Goal: Navigation & Orientation: Find specific page/section

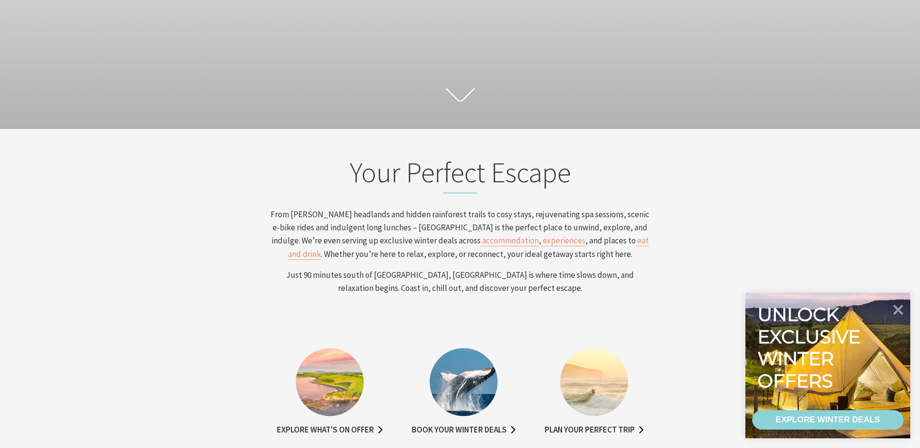
scroll to position [339, 0]
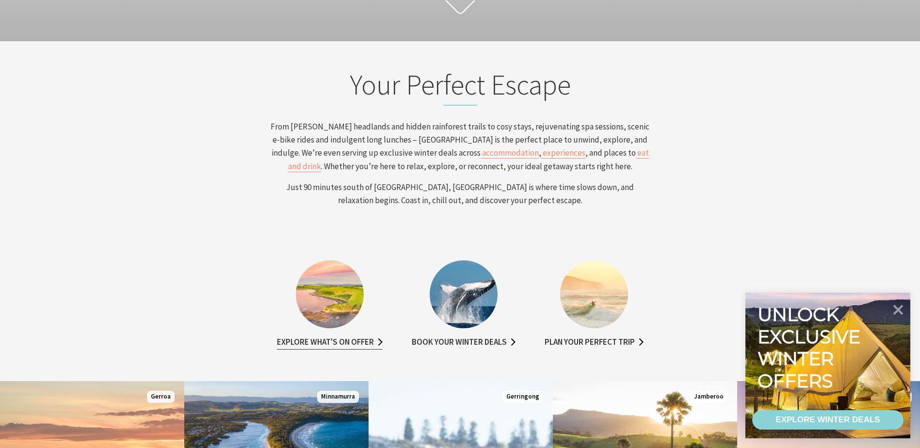
click at [334, 343] on link "Explore what's on offer" at bounding box center [330, 342] width 106 height 14
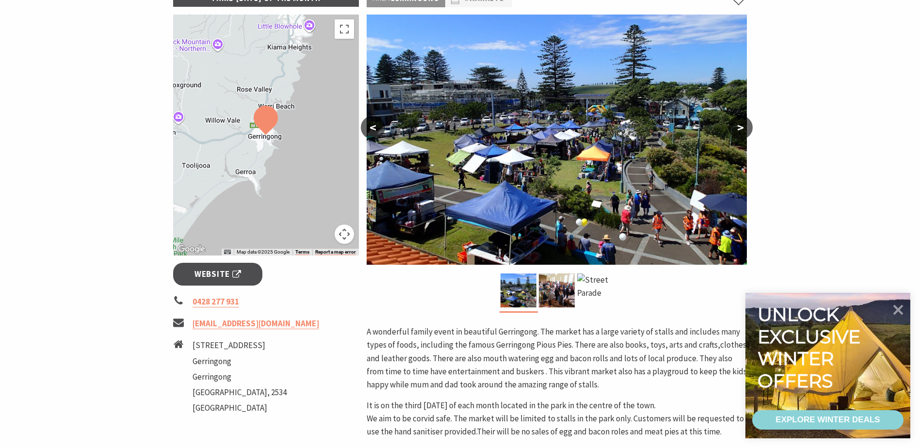
scroll to position [194, 0]
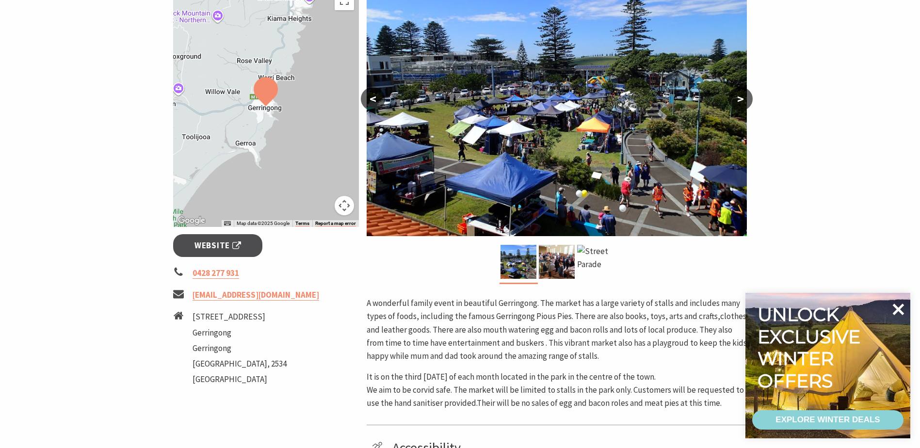
click at [893, 306] on icon at bounding box center [898, 309] width 12 height 12
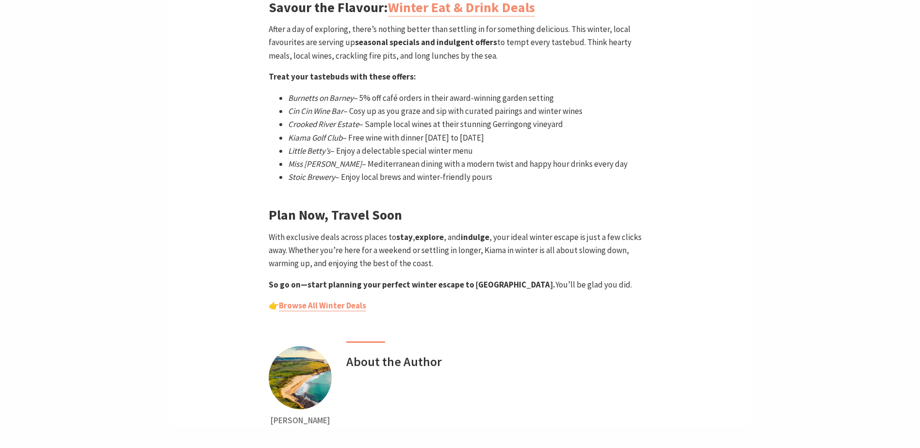
scroll to position [1503, 0]
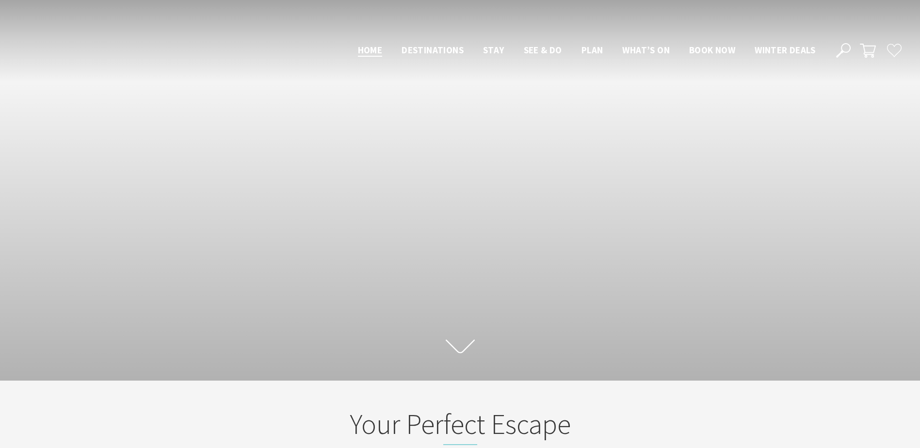
scroll to position [339, 0]
